Goal: Task Accomplishment & Management: Use online tool/utility

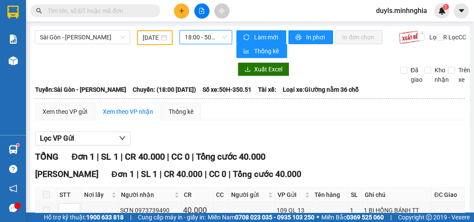
click at [145, 40] on input "[DATE]" at bounding box center [151, 38] width 16 height 10
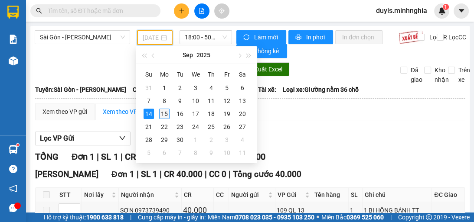
click at [161, 114] on div "15" at bounding box center [164, 114] width 10 height 10
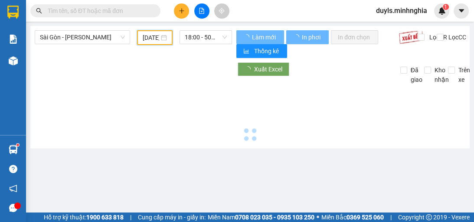
type input "[DATE]"
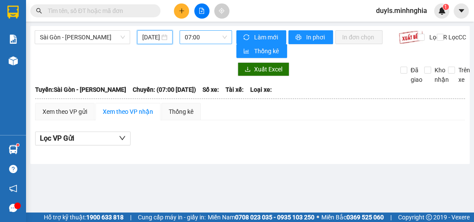
click at [205, 39] on span "07:00" at bounding box center [206, 37] width 42 height 13
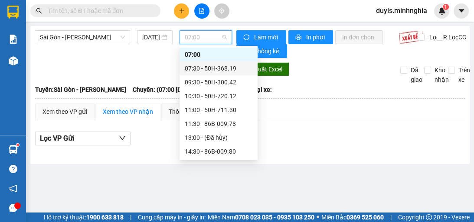
click at [232, 68] on div "07:30 - 50H-368.19" at bounding box center [219, 69] width 68 height 10
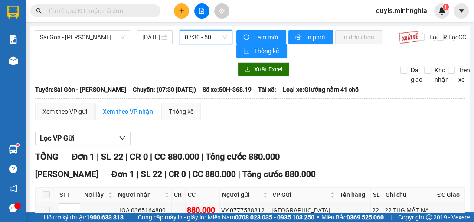
scroll to position [50, 0]
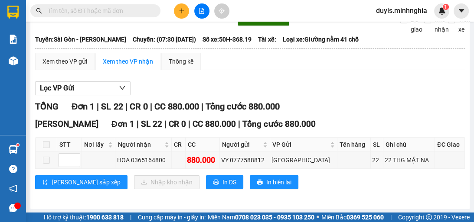
click at [375, 101] on div "TỔNG Đơn 1 | SL 22 | CR 0 | CC 880.000 | Tổng cước 880.000" at bounding box center [250, 106] width 430 height 13
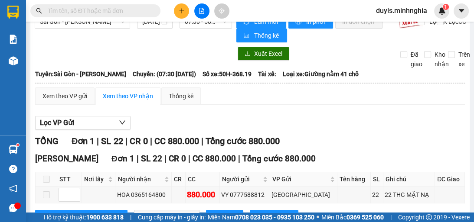
scroll to position [0, 0]
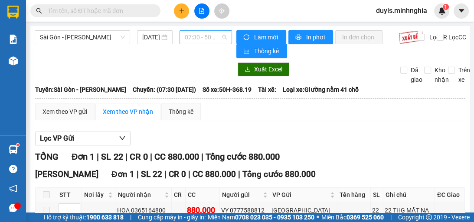
click at [211, 39] on span "07:30 - 50H-368.19" at bounding box center [206, 37] width 42 height 13
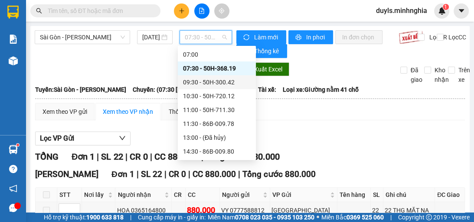
click at [231, 79] on div "09:30 - 50H-300.42" at bounding box center [217, 83] width 68 height 10
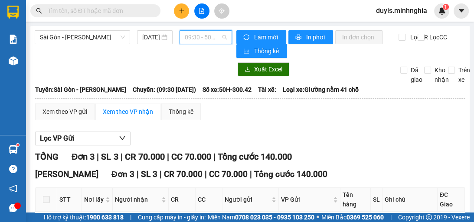
click at [194, 35] on span "09:30 - 50H-300.42" at bounding box center [206, 37] width 42 height 13
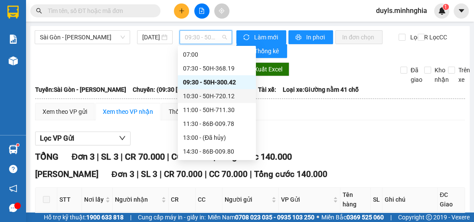
click at [239, 99] on div "10:30 - 50H-720.12" at bounding box center [217, 96] width 68 height 10
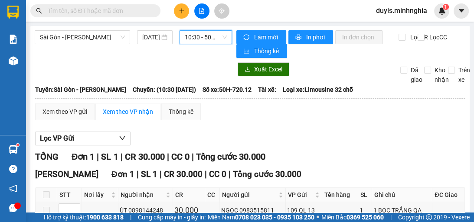
click at [199, 36] on span "10:30 - 50H-720.12" at bounding box center [206, 37] width 42 height 13
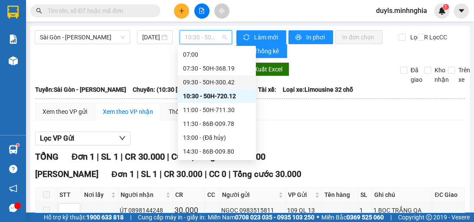
scroll to position [49, 0]
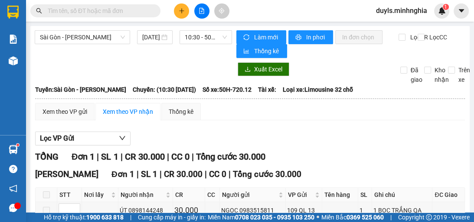
click at [283, 123] on div "Xem theo VP gửi Xem theo VP nhận Thống kê Lọc VP Gửi TỔNG Đơn 1 | SL 1 | CR 30…" at bounding box center [250, 176] width 430 height 147
